Goal: Task Accomplishment & Management: Manage account settings

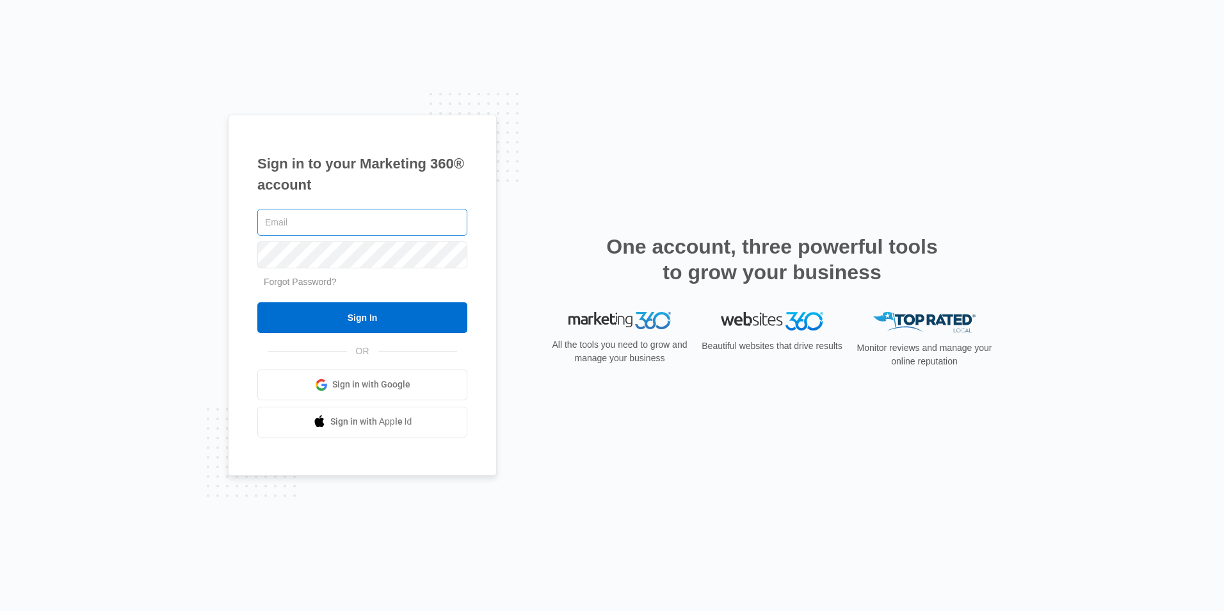
click at [295, 218] on input "text" at bounding box center [362, 222] width 210 height 27
type input "tlloyd@wogangroup.com"
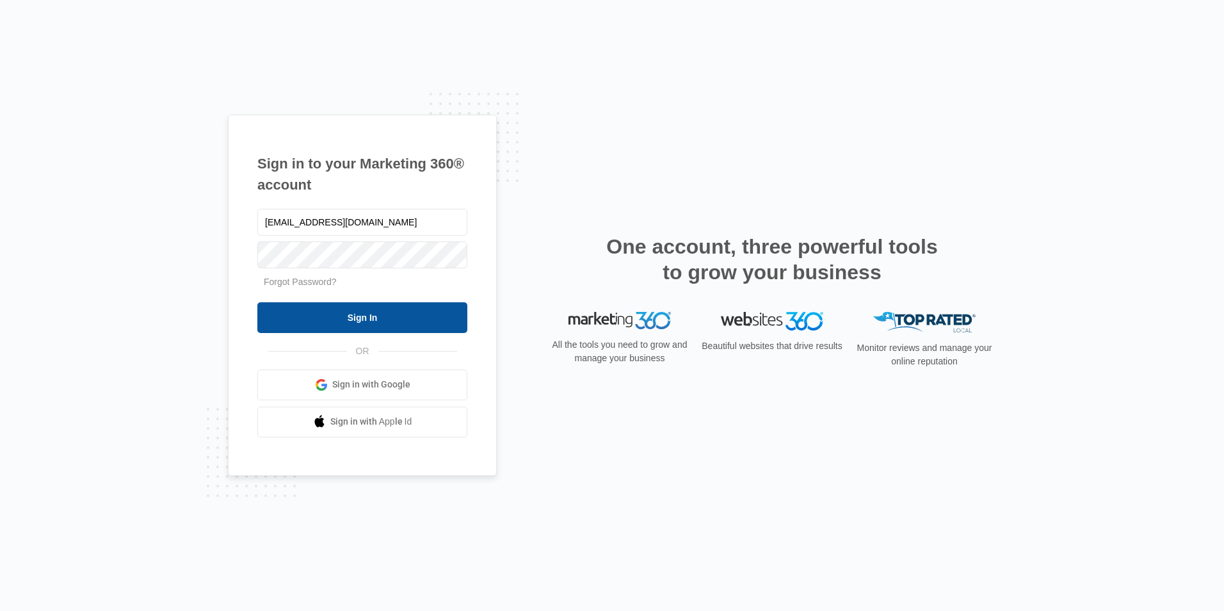
click at [353, 316] on input "Sign In" at bounding box center [362, 317] width 210 height 31
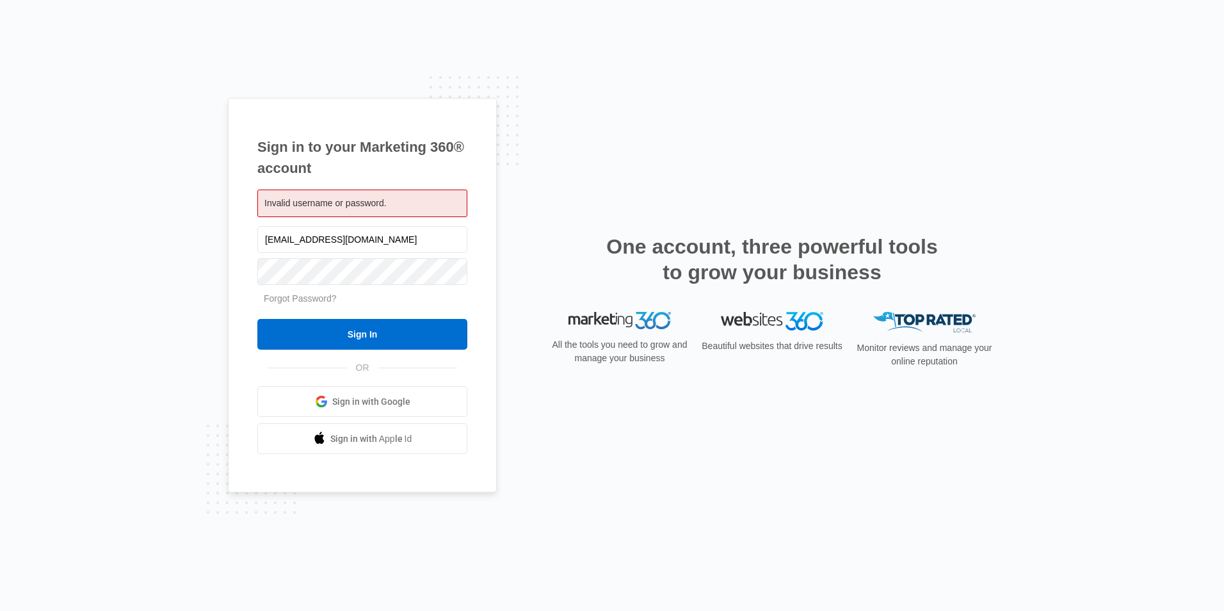
click at [695, 65] on div "Sign in to your Marketing 360® account Invalid username or password. tlloyd@wog…" at bounding box center [612, 305] width 1224 height 611
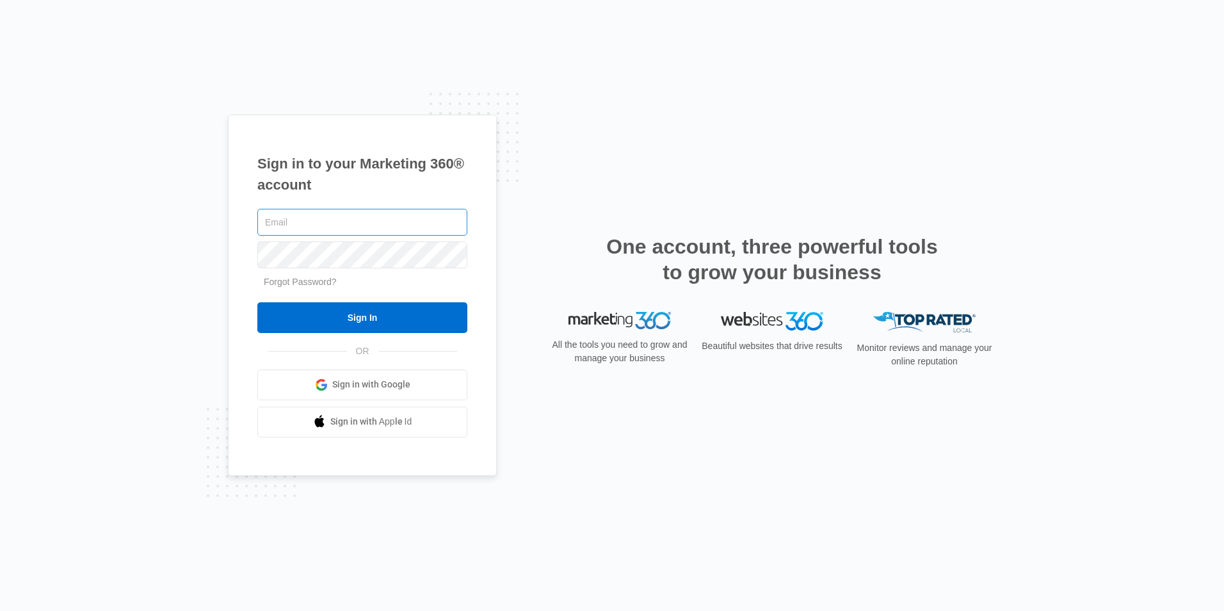
click at [280, 224] on input "text" at bounding box center [362, 222] width 210 height 27
type input "tlloyd@wogangroup.com"
click at [290, 282] on link "Forgot Password?" at bounding box center [300, 282] width 73 height 10
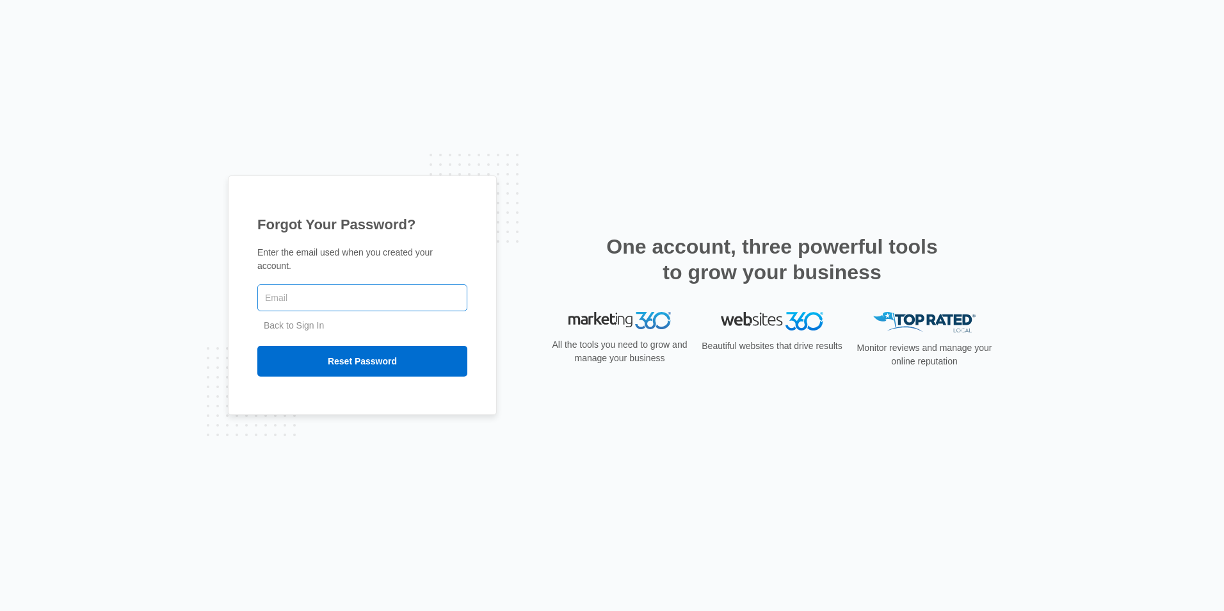
click at [289, 294] on input "text" at bounding box center [362, 297] width 210 height 27
type input "[EMAIL_ADDRESS][DOMAIN_NAME]"
click at [362, 356] on input "Reset Password" at bounding box center [362, 361] width 210 height 31
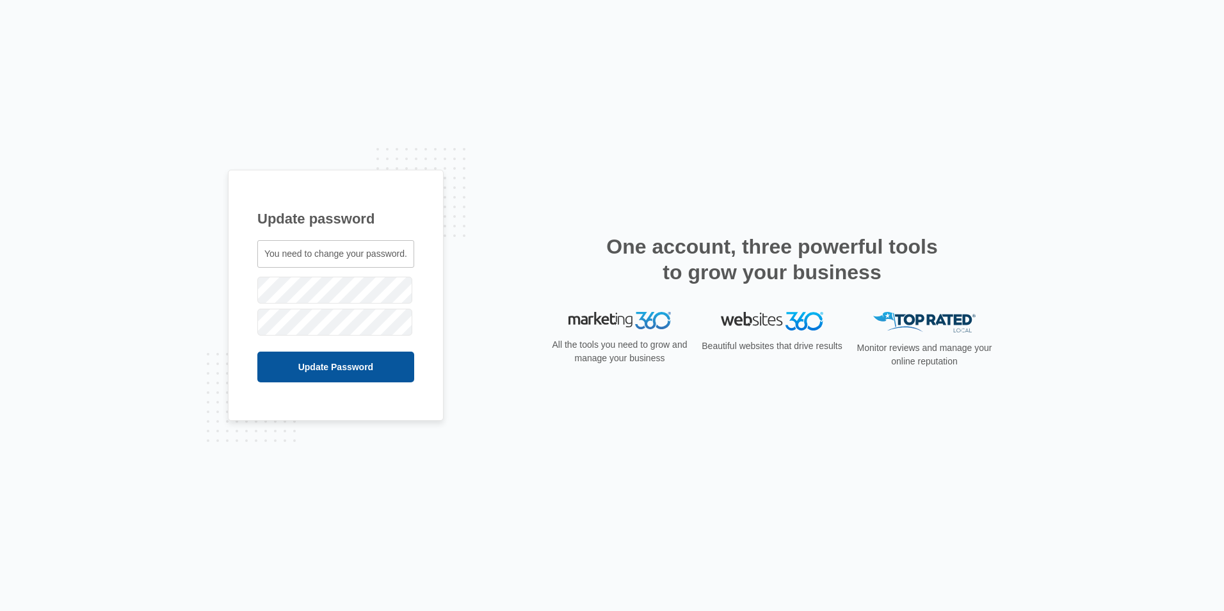
click at [329, 363] on input "Update Password" at bounding box center [335, 367] width 157 height 31
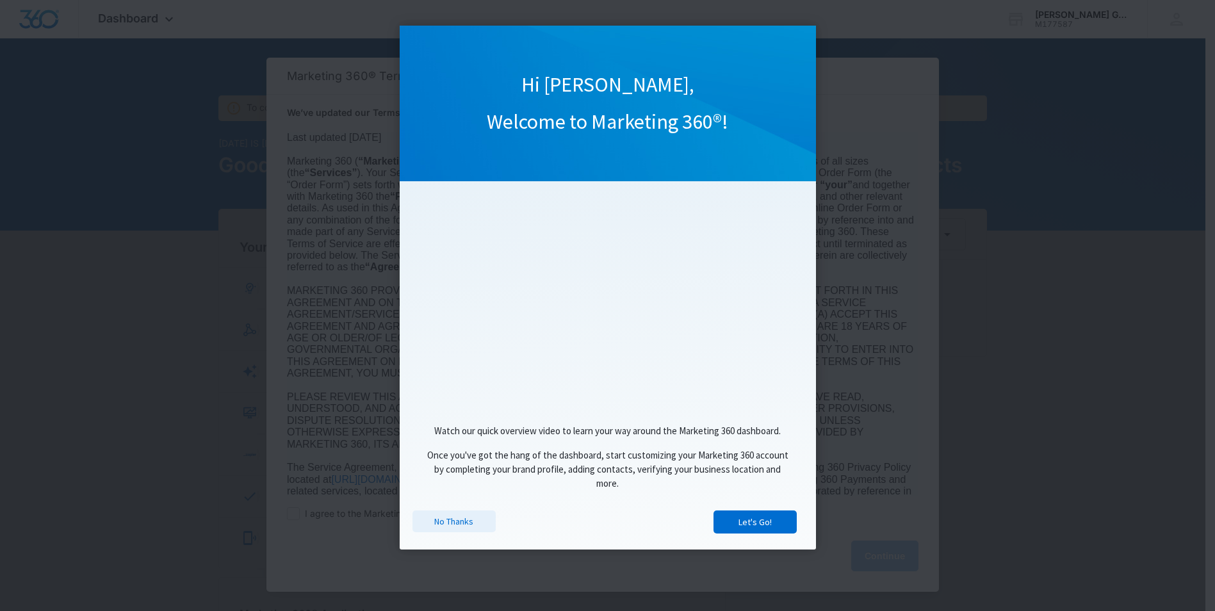
click at [459, 524] on link "No Thanks" at bounding box center [453, 521] width 83 height 22
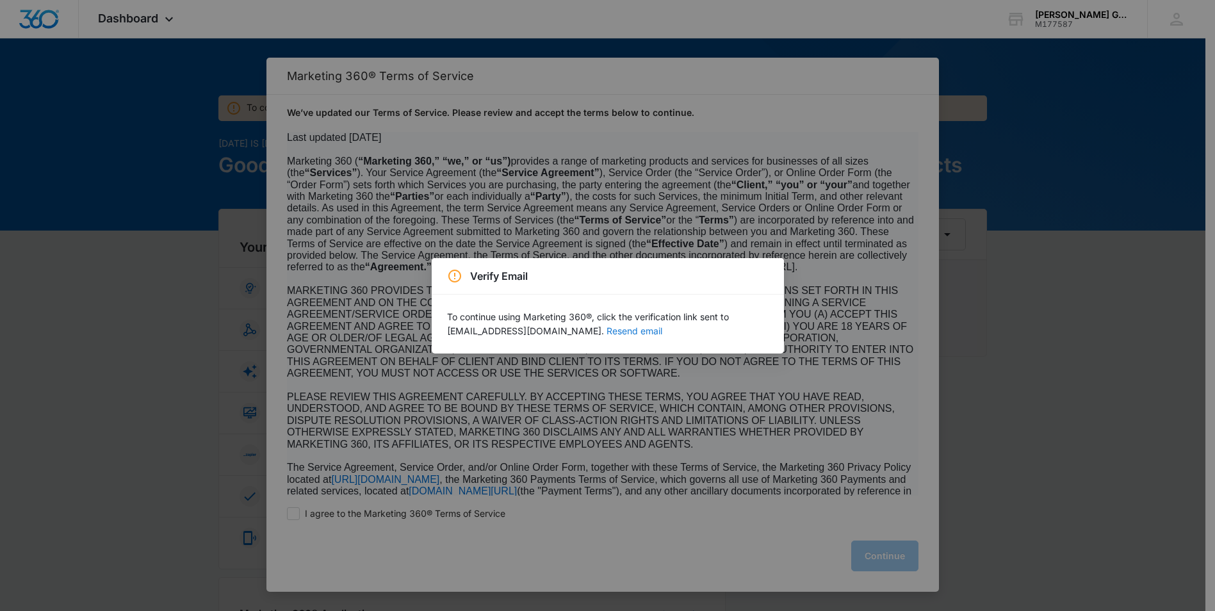
click at [606, 329] on button "Resend email" at bounding box center [634, 331] width 56 height 9
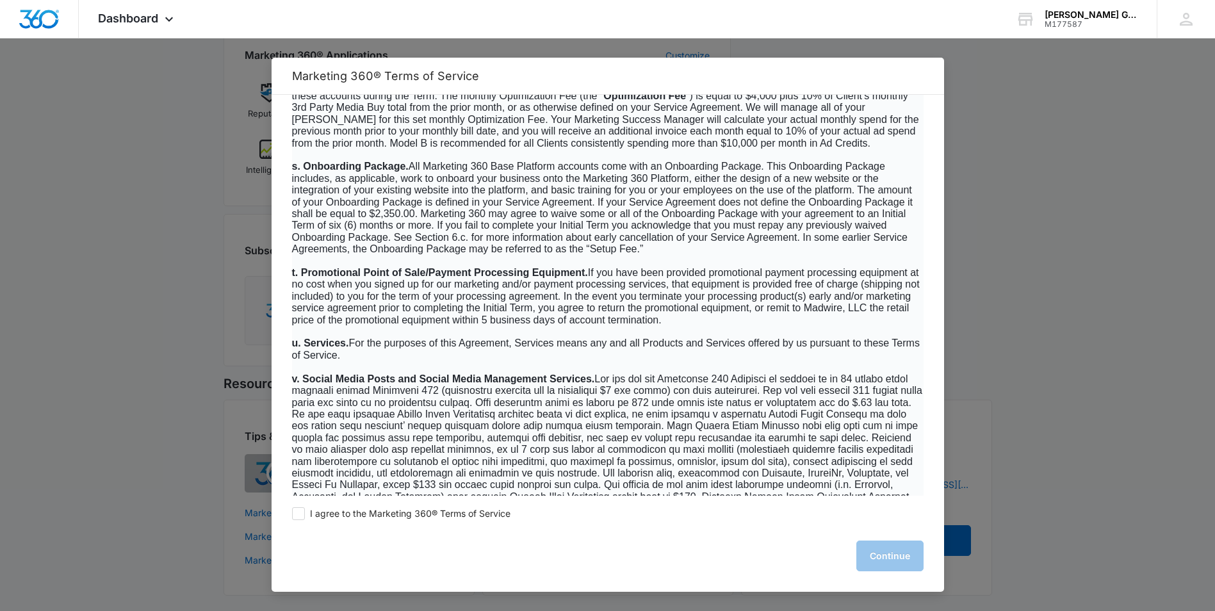
scroll to position [2626, 0]
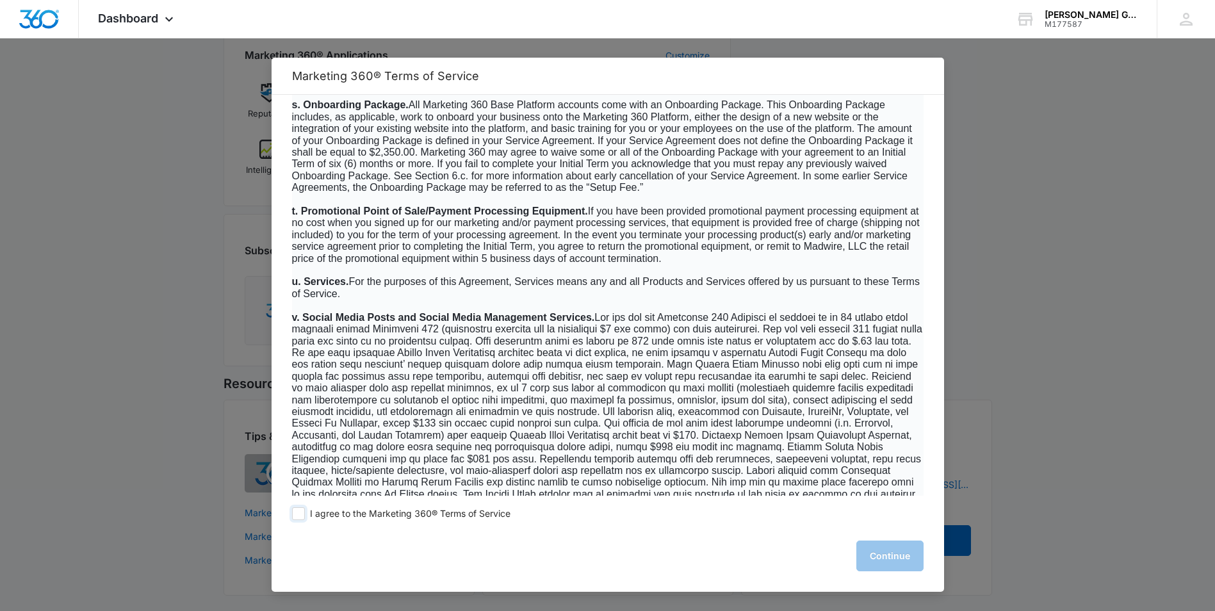
drag, startPoint x: 302, startPoint y: 513, endPoint x: 354, endPoint y: 516, distance: 52.6
click at [304, 513] on span at bounding box center [298, 513] width 13 height 13
click at [304, 513] on input "I agree to the Marketing 360® Terms of Service" at bounding box center [298, 513] width 13 height 13
checkbox input "true"
click at [877, 553] on button "Continue" at bounding box center [889, 555] width 67 height 31
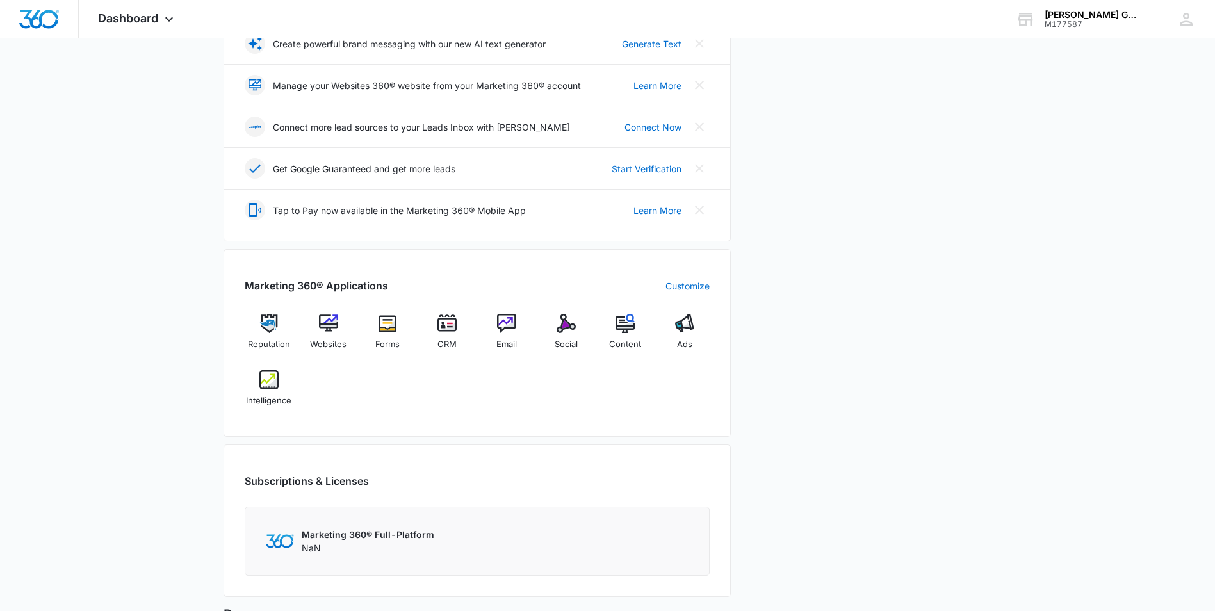
scroll to position [320, 0]
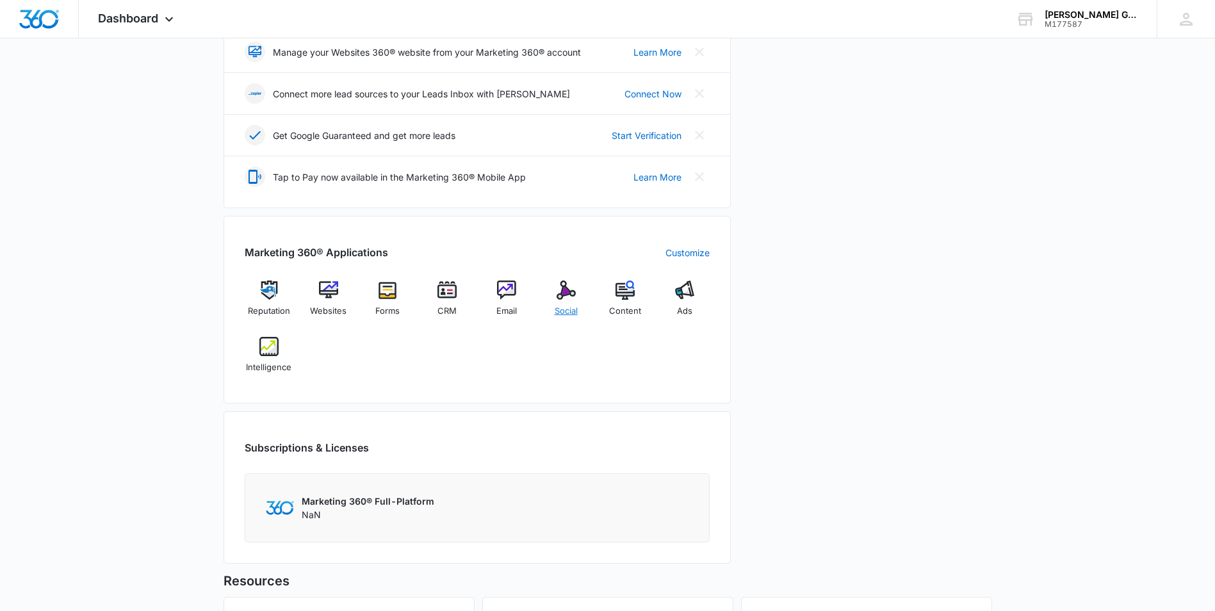
click at [565, 289] on img at bounding box center [565, 289] width 19 height 19
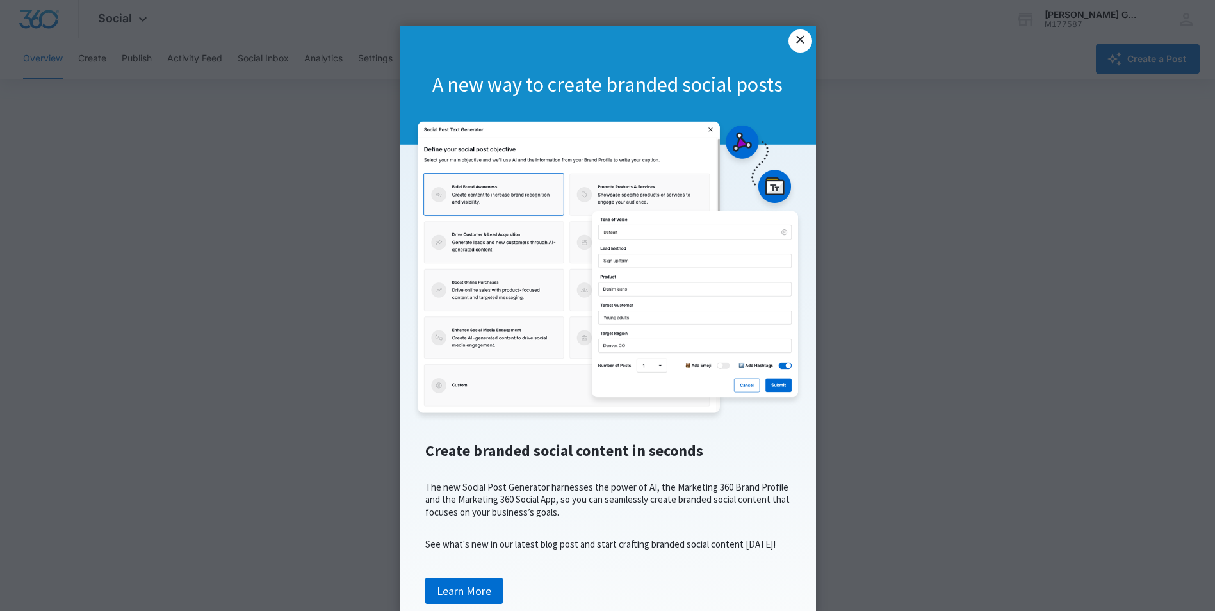
click at [789, 40] on link "×" at bounding box center [799, 40] width 23 height 23
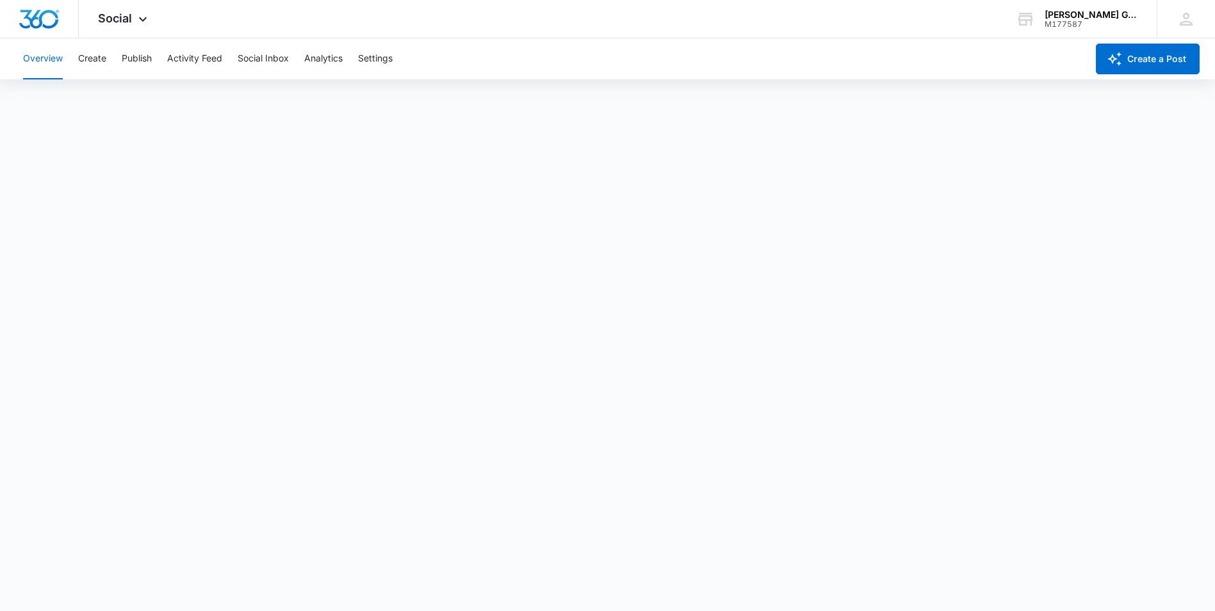
drag, startPoint x: 672, startPoint y: 59, endPoint x: 678, endPoint y: 70, distance: 12.9
click at [677, 69] on div "Overview Create Publish Activity Feed Social Inbox Analytics Settings" at bounding box center [550, 58] width 1071 height 41
click at [92, 60] on button "Create" at bounding box center [92, 58] width 28 height 41
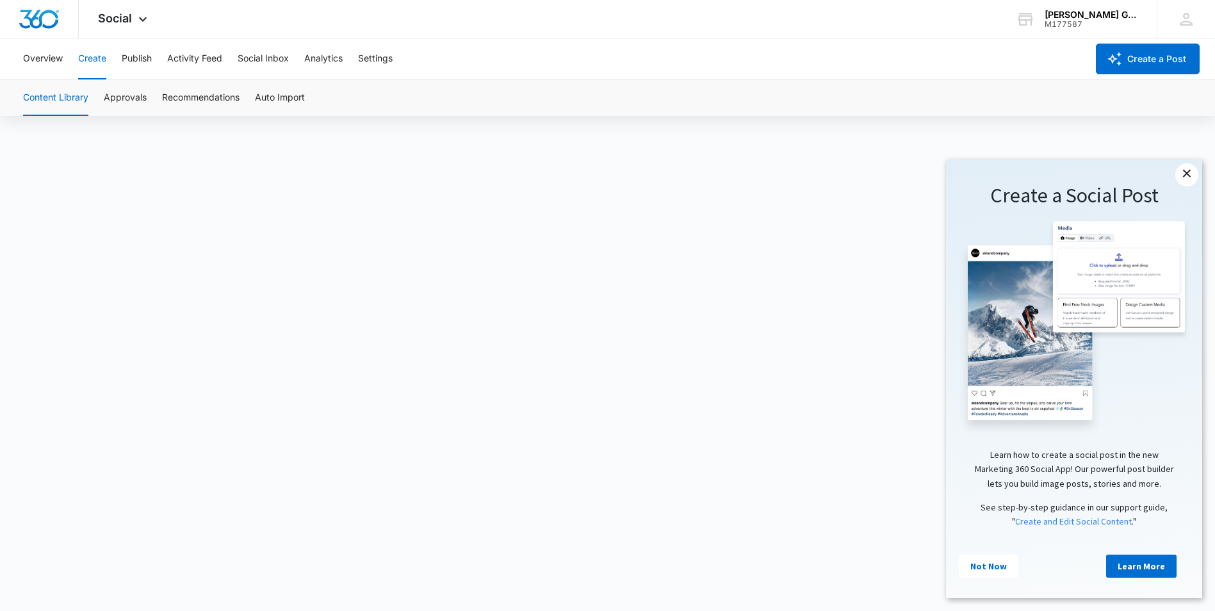
click at [1194, 173] on link "×" at bounding box center [1186, 174] width 23 height 23
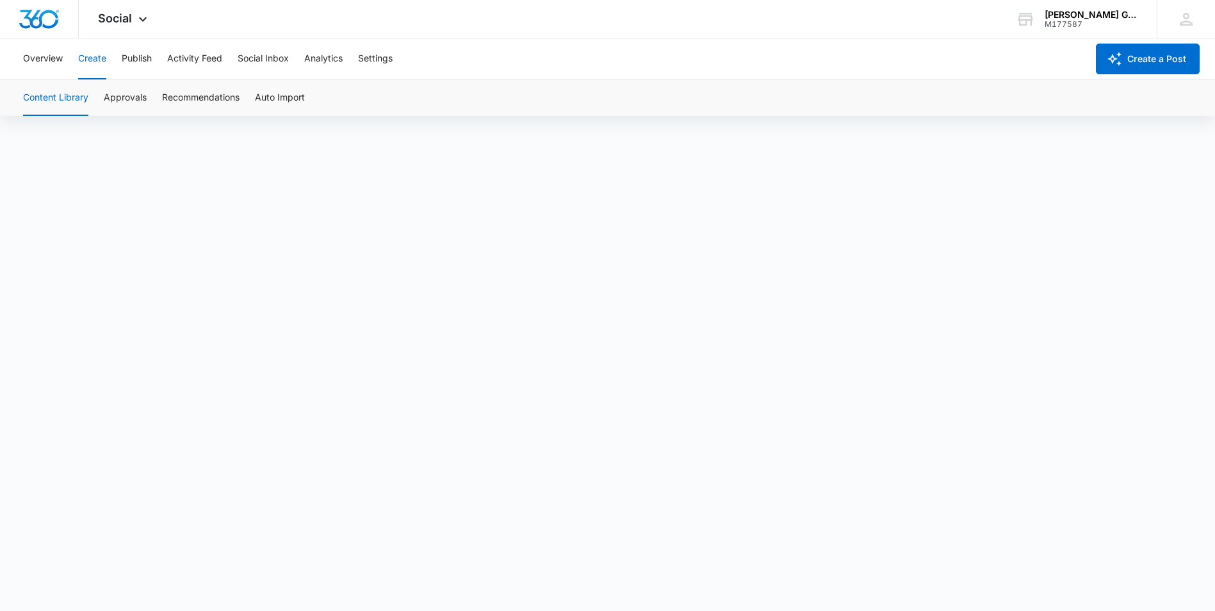
scroll to position [9, 0]
click at [120, 98] on button "Approvals" at bounding box center [125, 98] width 43 height 36
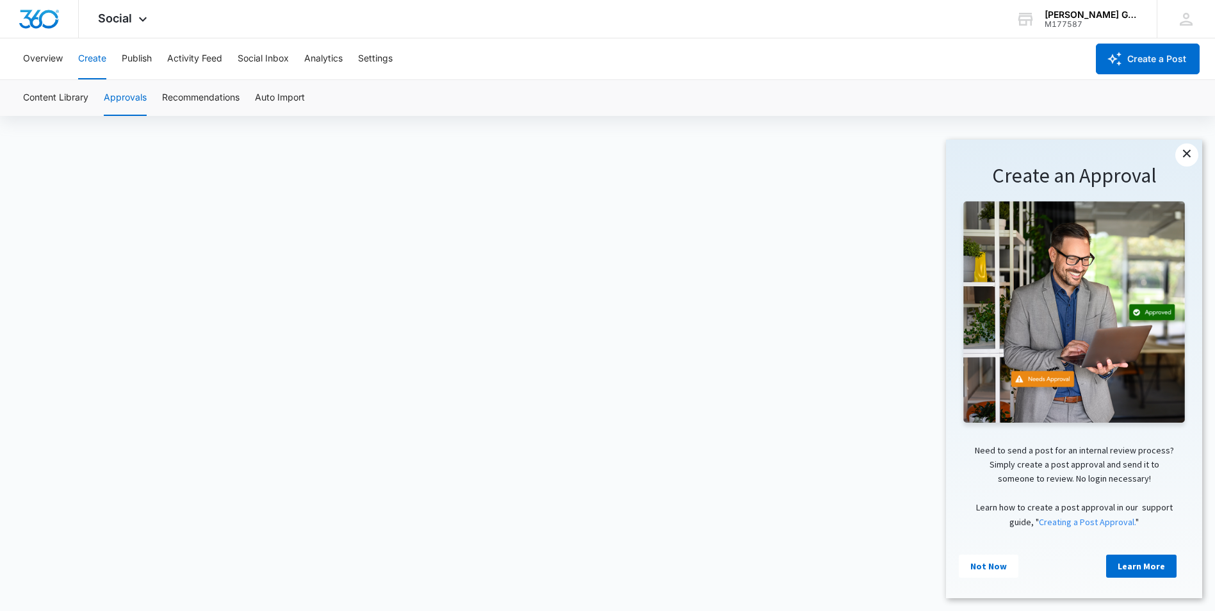
click at [1189, 150] on link "×" at bounding box center [1186, 154] width 23 height 23
